Goal: Find specific page/section: Find specific page/section

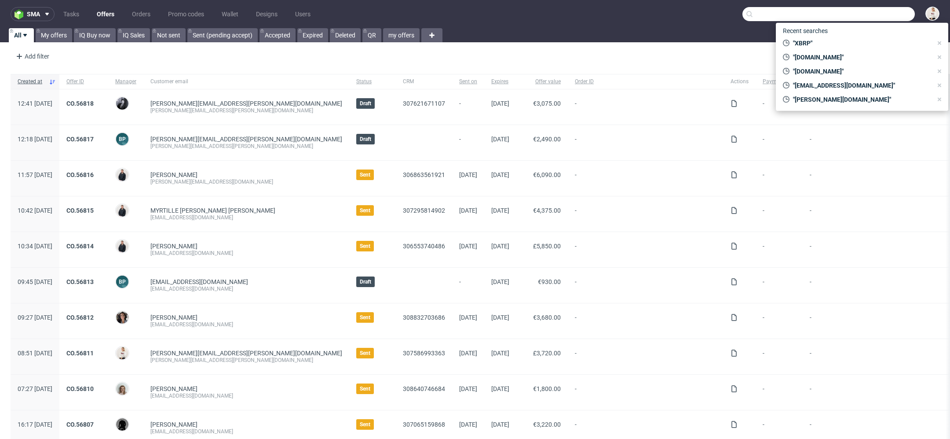
click at [875, 9] on input "text" at bounding box center [828, 14] width 172 height 14
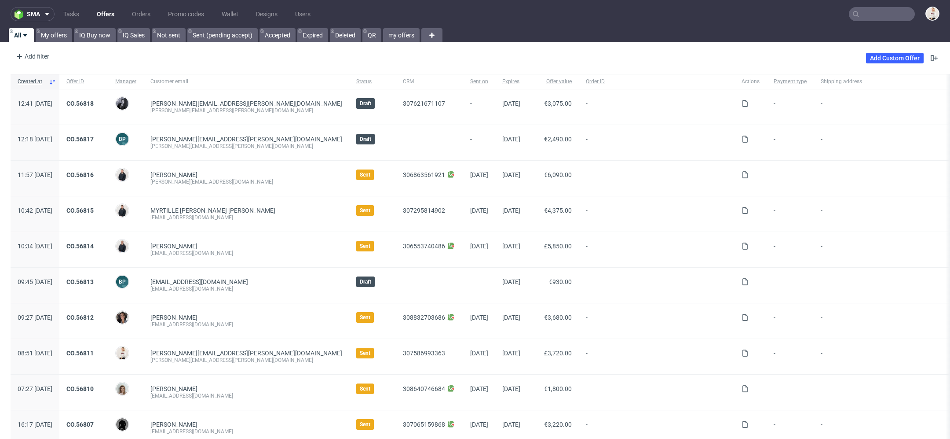
click at [870, 18] on input "text" at bounding box center [882, 14] width 66 height 14
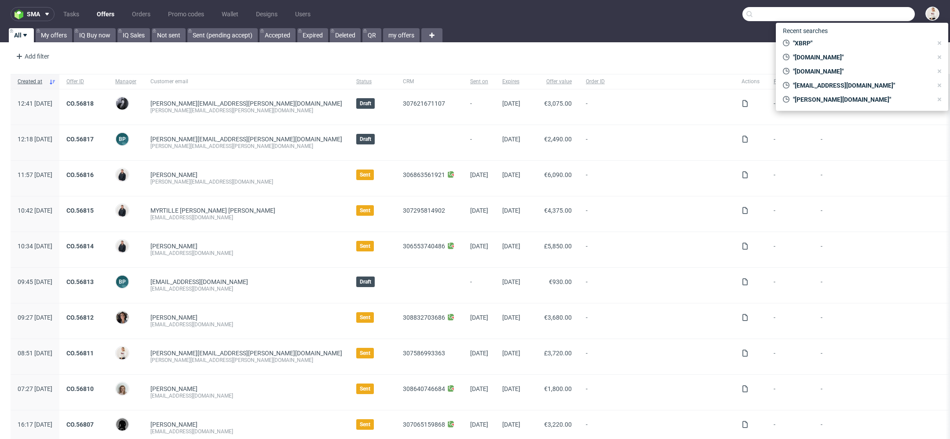
paste input "[EMAIL_ADDRESS][DOMAIN_NAME]"
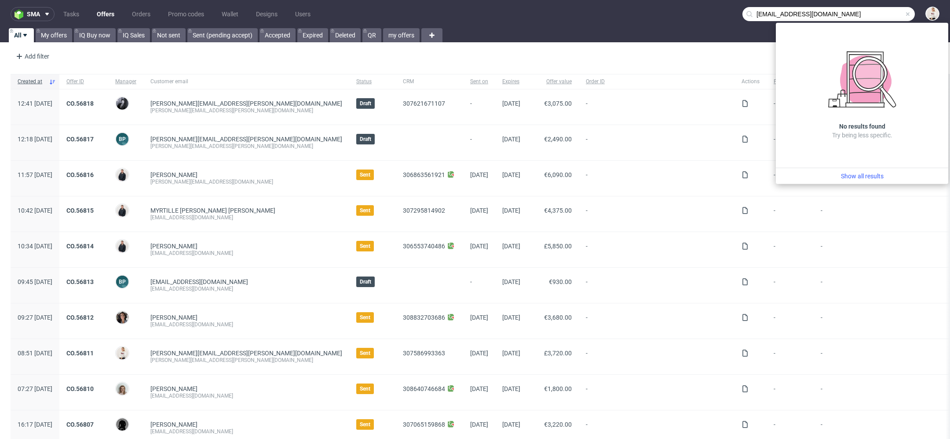
drag, startPoint x: 769, startPoint y: 17, endPoint x: 692, endPoint y: 4, distance: 77.5
click at [692, 4] on nav "sma Tasks Offers Orders Promo codes Wallet Designs Users [EMAIL_ADDRESS][DOMAIN…" at bounding box center [475, 14] width 950 height 28
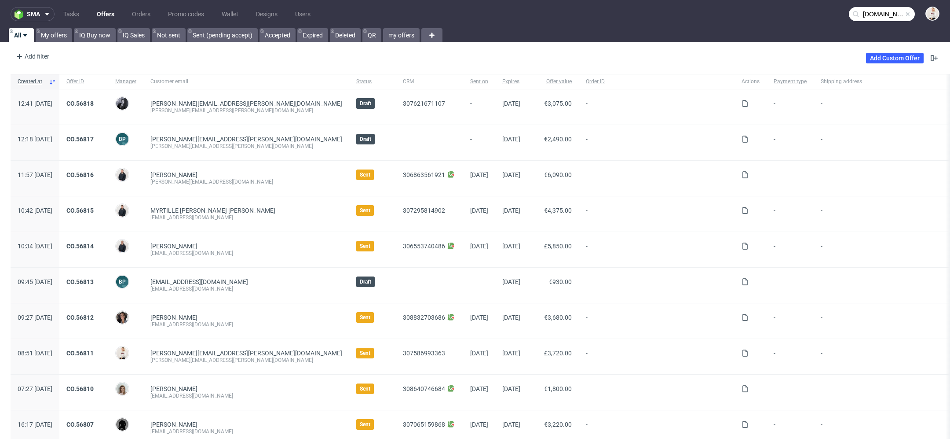
type input "[DOMAIN_NAME]"
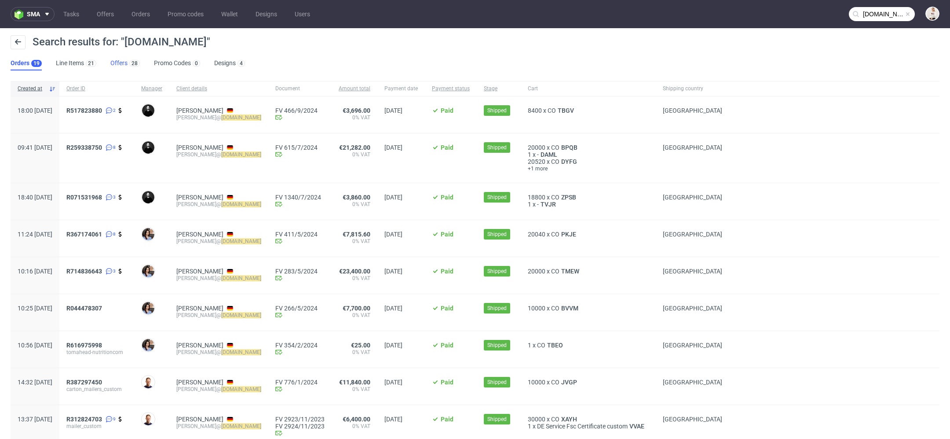
click at [121, 61] on link "Offers 28" at bounding box center [124, 63] width 29 height 14
